Goal: Task Accomplishment & Management: Manage account settings

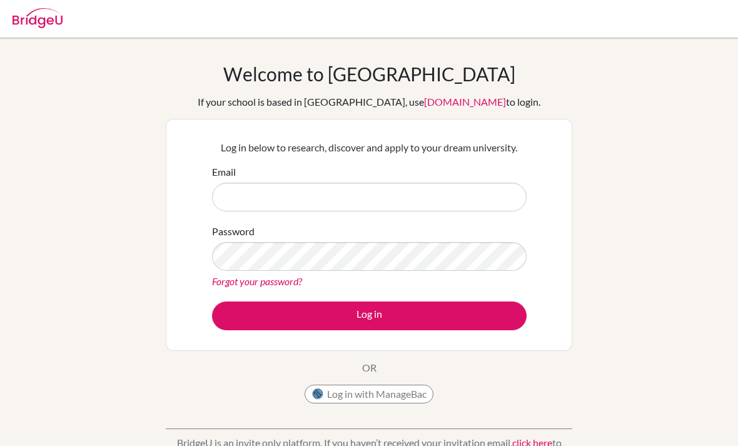
scroll to position [88, 0]
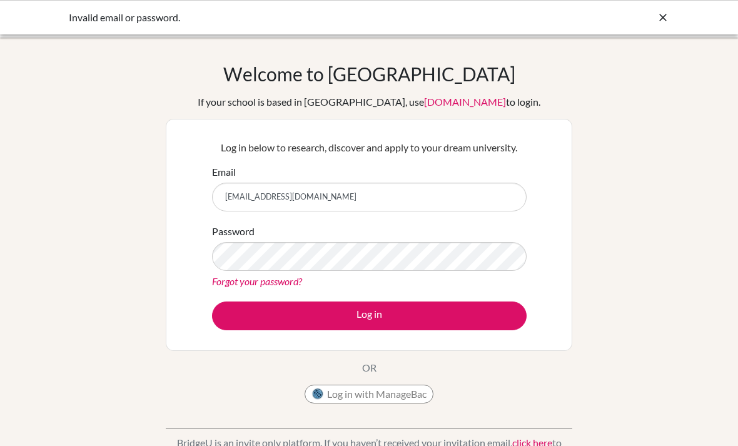
click at [614, 144] on div "Welcome to BridgeU If your school is based in China, use app.bridge-u.com.cn to…" at bounding box center [369, 267] width 738 height 409
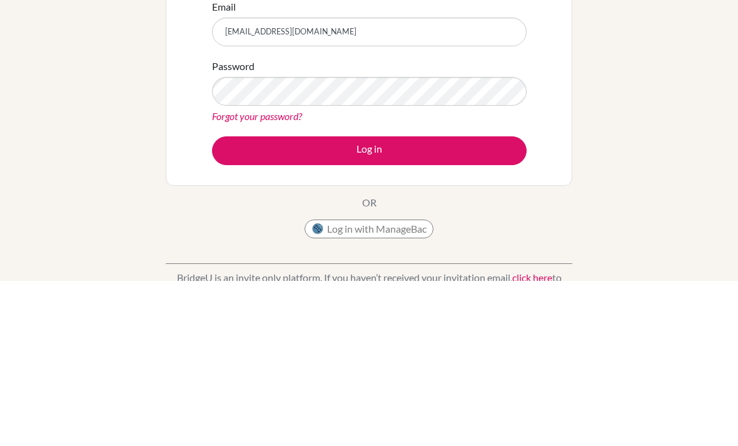
scroll to position [165, 0]
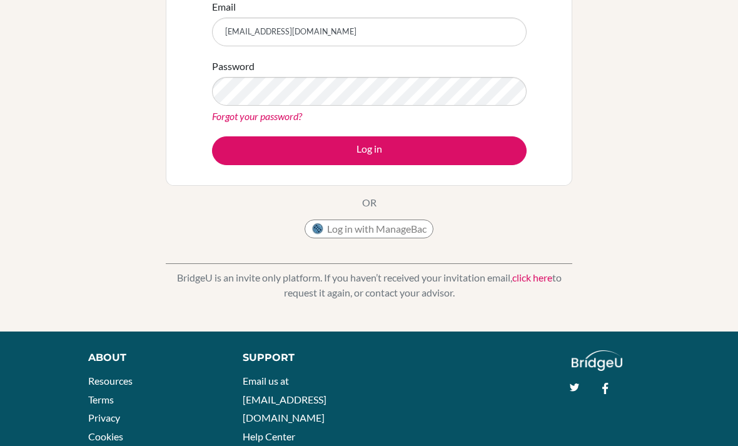
click at [471, 151] on button "Log in" at bounding box center [369, 150] width 315 height 29
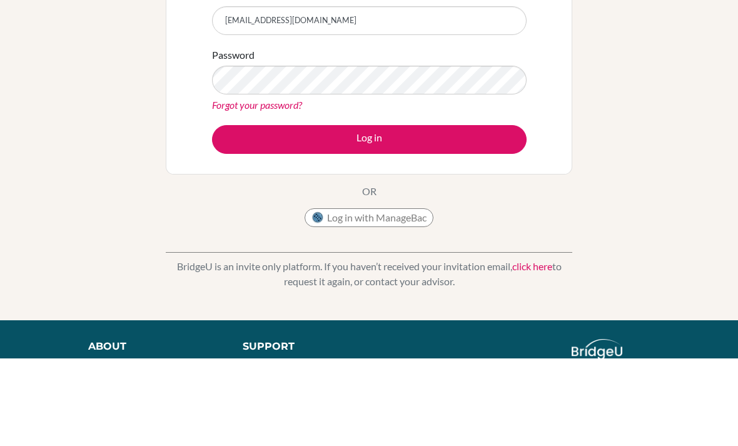
scroll to position [88, 0]
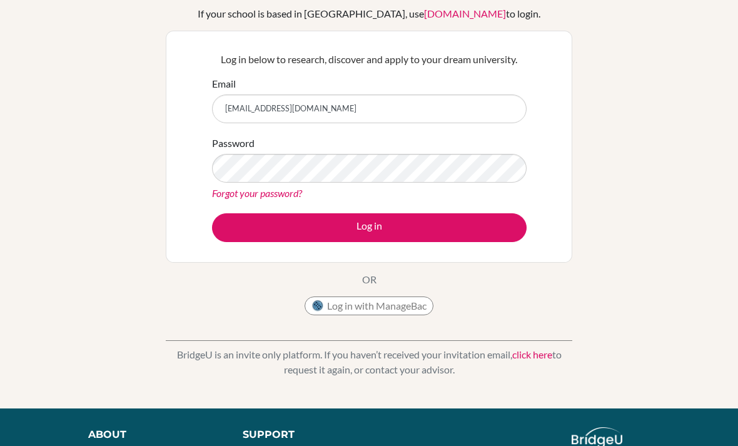
click at [479, 230] on button "Log in" at bounding box center [369, 227] width 315 height 29
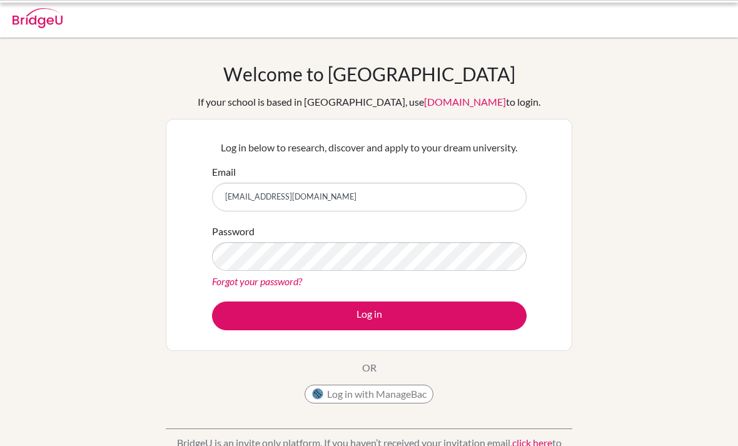
scroll to position [88, 0]
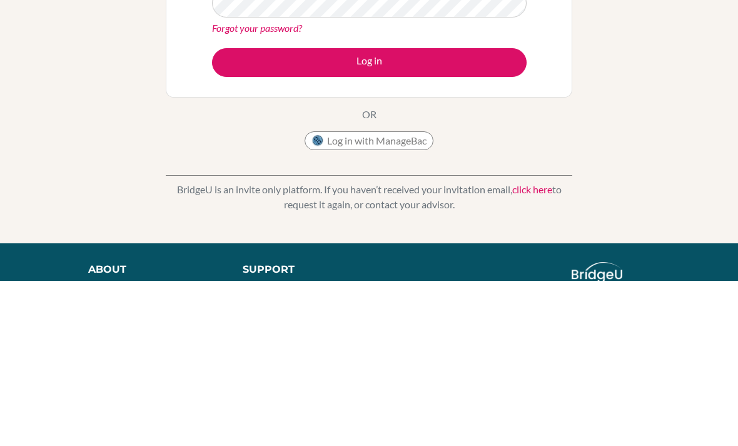
click at [608, 97] on div "Welcome to BridgeU If your school is based in China, use app.bridge-u.com.cn to…" at bounding box center [369, 178] width 738 height 409
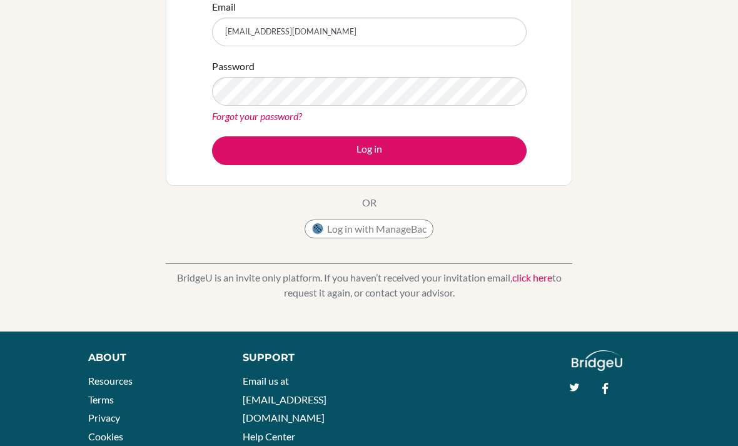
click at [465, 157] on button "Log in" at bounding box center [369, 150] width 315 height 29
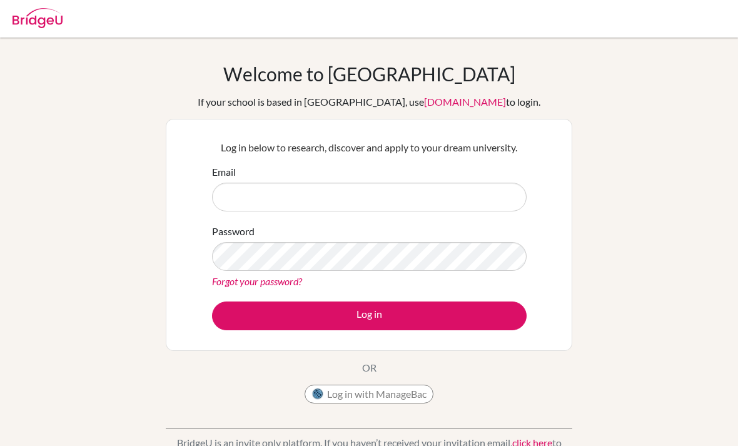
scroll to position [88, 0]
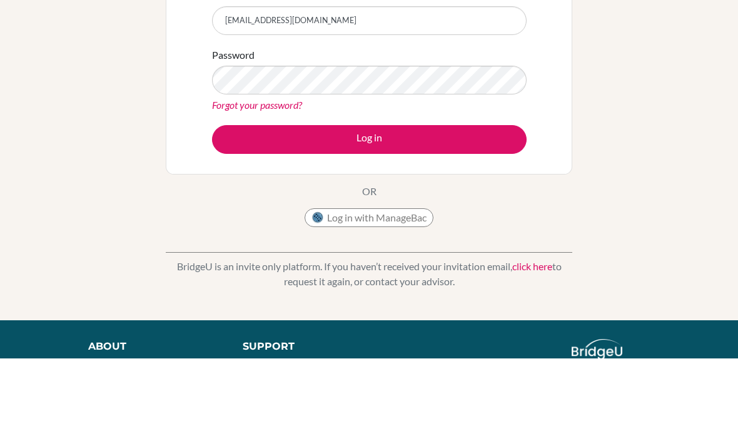
type input "[EMAIL_ADDRESS][DOMAIN_NAME]"
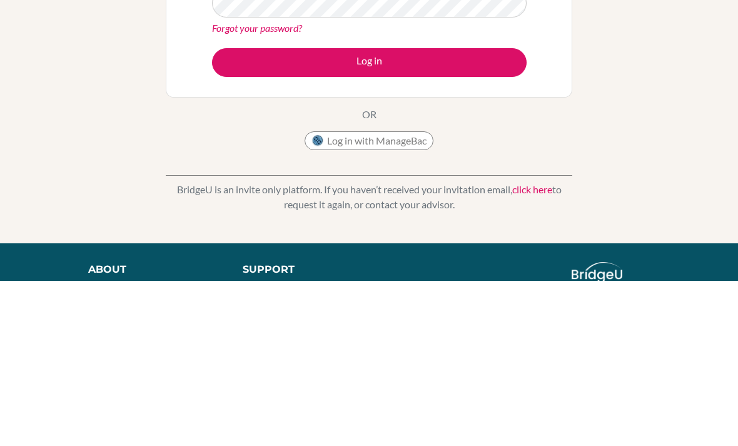
click at [247, 213] on button "Log in" at bounding box center [369, 227] width 315 height 29
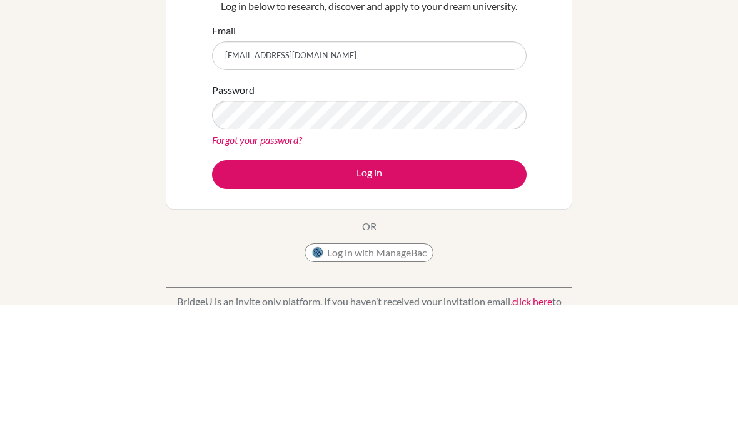
click at [231, 275] on link "Forgot your password?" at bounding box center [257, 281] width 90 height 12
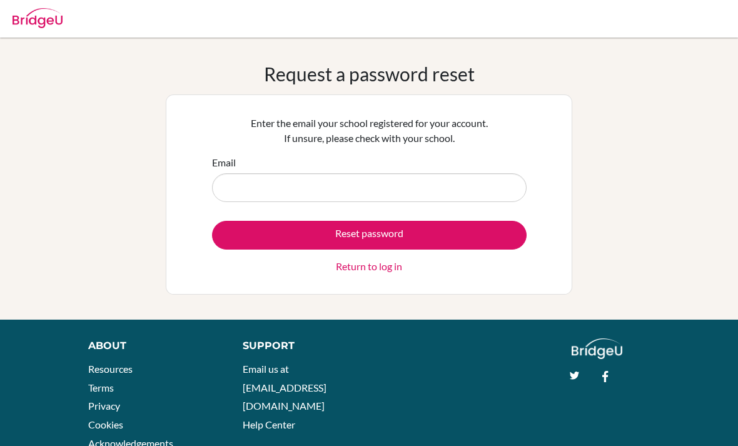
click at [255, 185] on input "Email" at bounding box center [369, 187] width 315 height 29
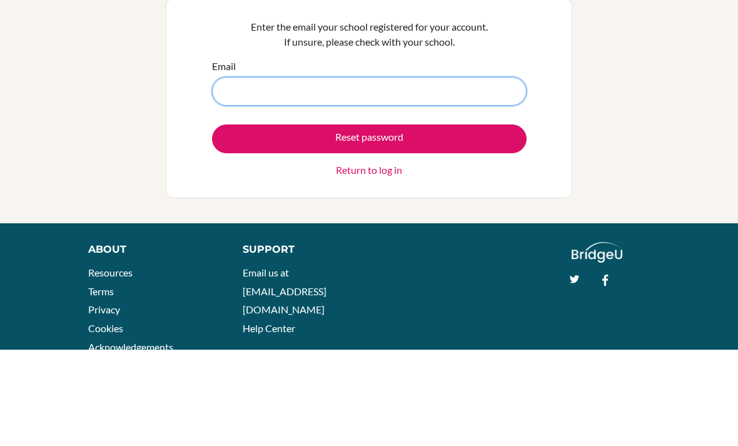
type input "[EMAIL_ADDRESS][DOMAIN_NAME]"
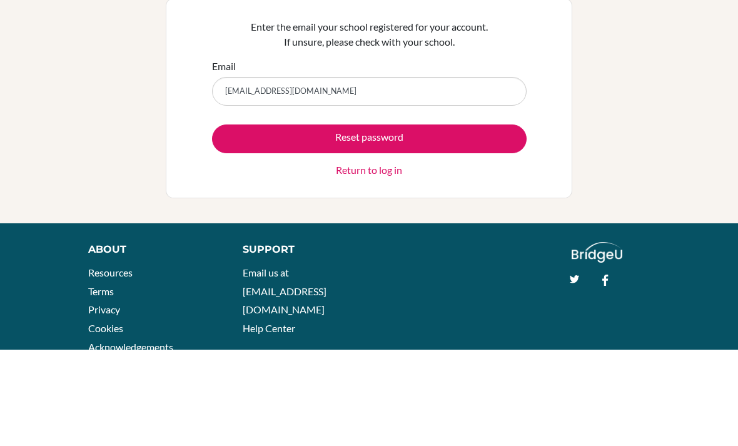
scroll to position [42, 0]
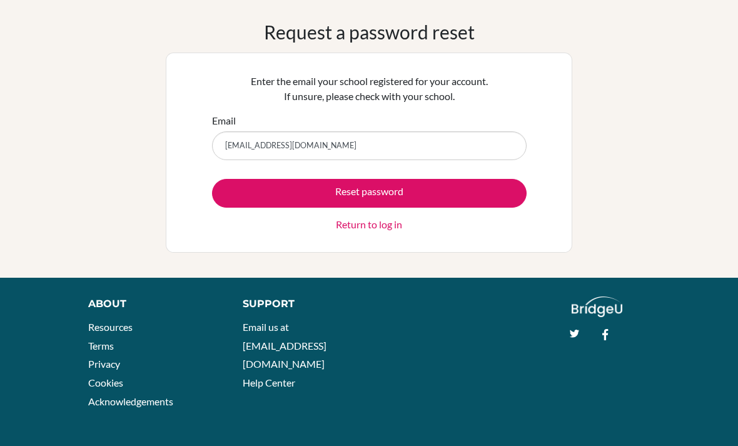
click at [252, 188] on button "Reset password" at bounding box center [369, 193] width 315 height 29
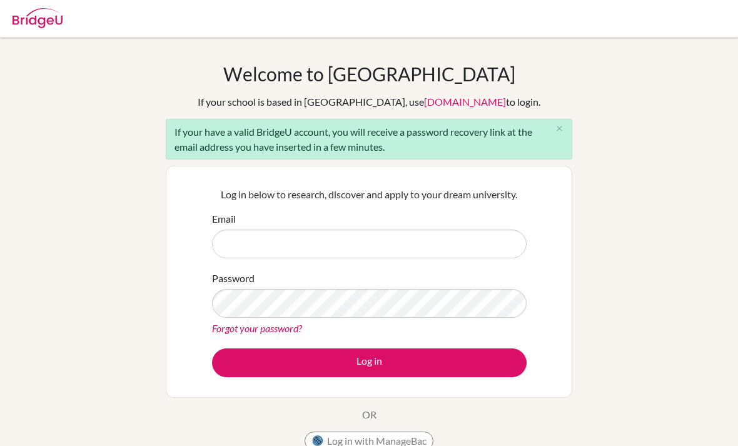
scroll to position [135, 0]
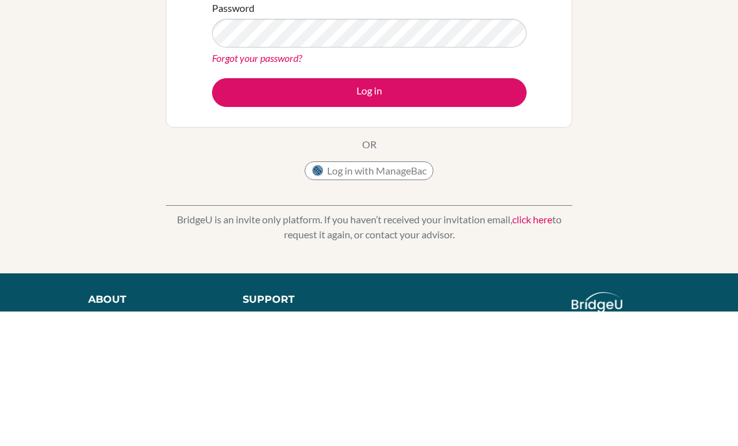
type input "[EMAIL_ADDRESS][DOMAIN_NAME]"
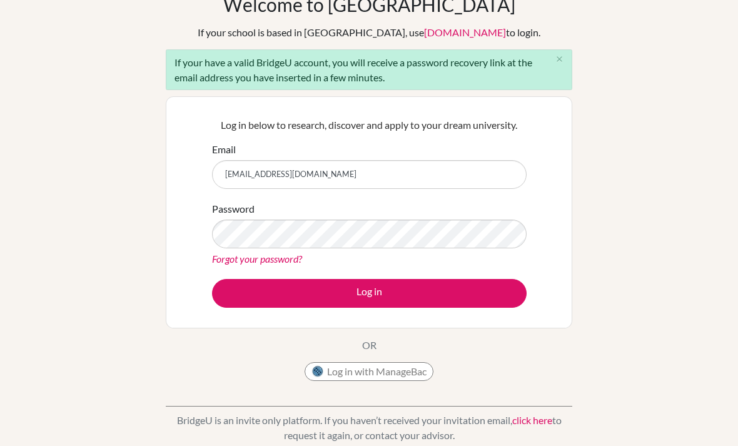
scroll to position [69, 0]
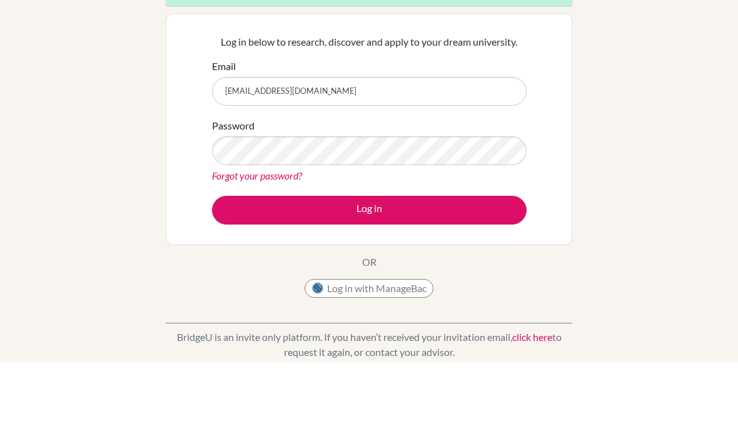
click at [620, 145] on div "Welcome to BridgeU If your school is based in China, use app.bridge-u.com.cn to…" at bounding box center [369, 222] width 738 height 456
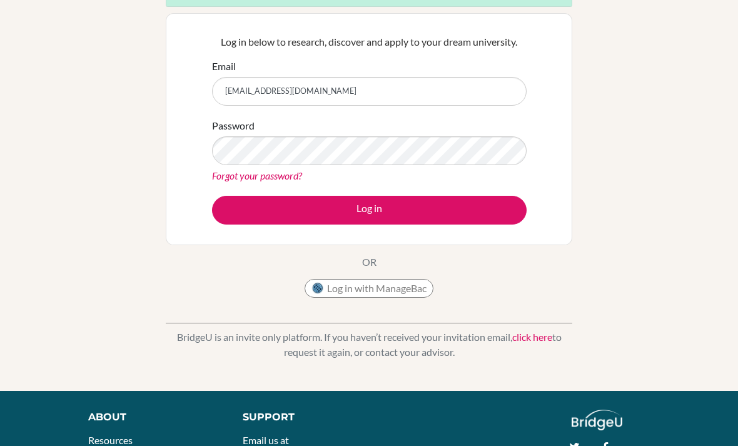
click at [484, 216] on button "Log in" at bounding box center [369, 210] width 315 height 29
